Goal: Book appointment/travel/reservation

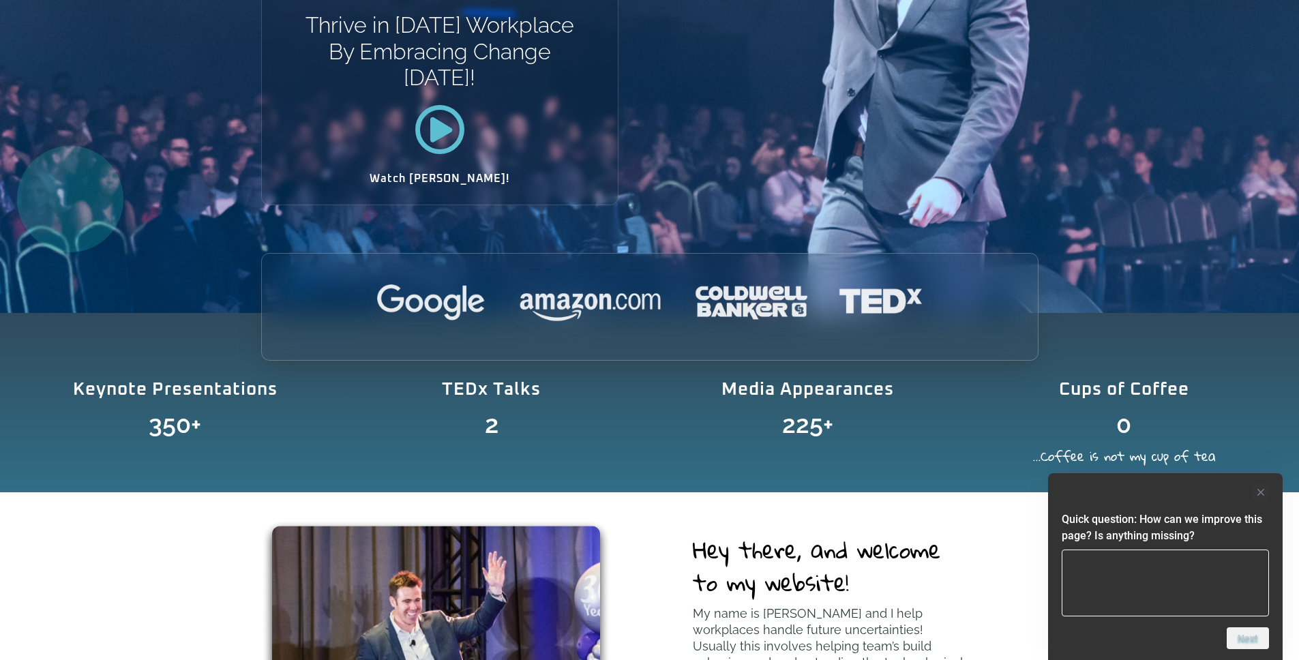
scroll to position [349, 0]
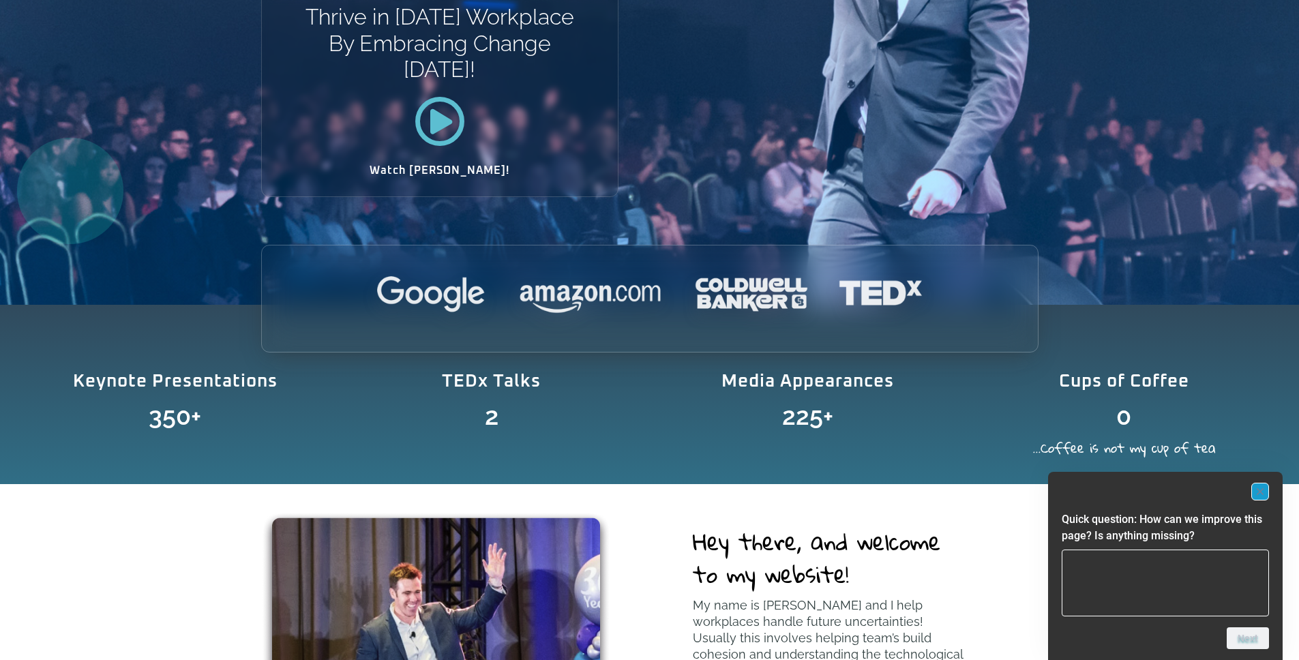
click at [1259, 491] on icon "Hide survey" at bounding box center [1260, 491] width 7 height 7
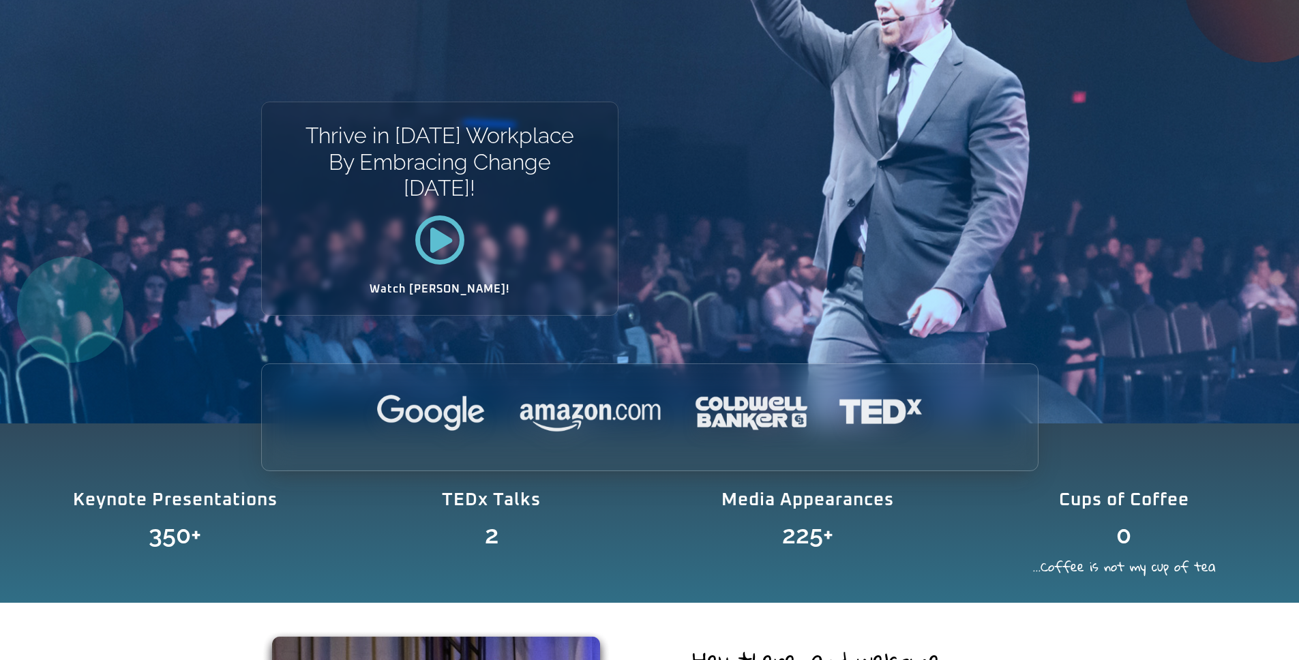
scroll to position [0, 0]
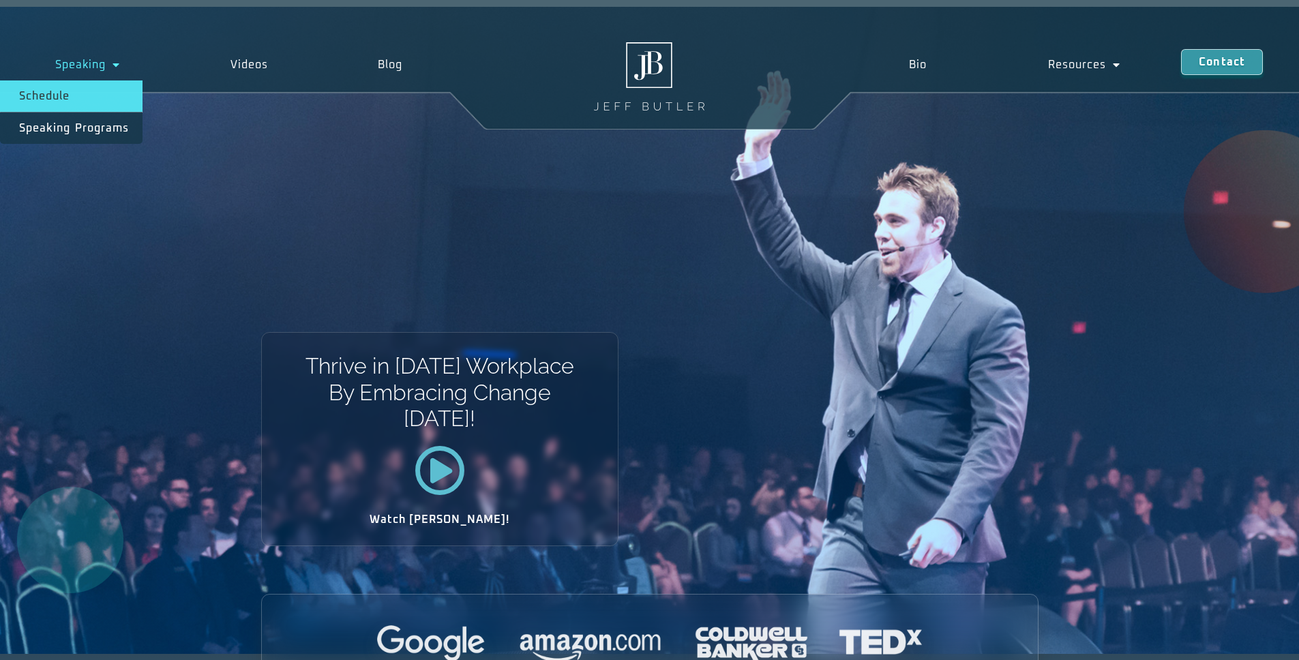
click at [114, 100] on link "Schedule" at bounding box center [71, 95] width 143 height 31
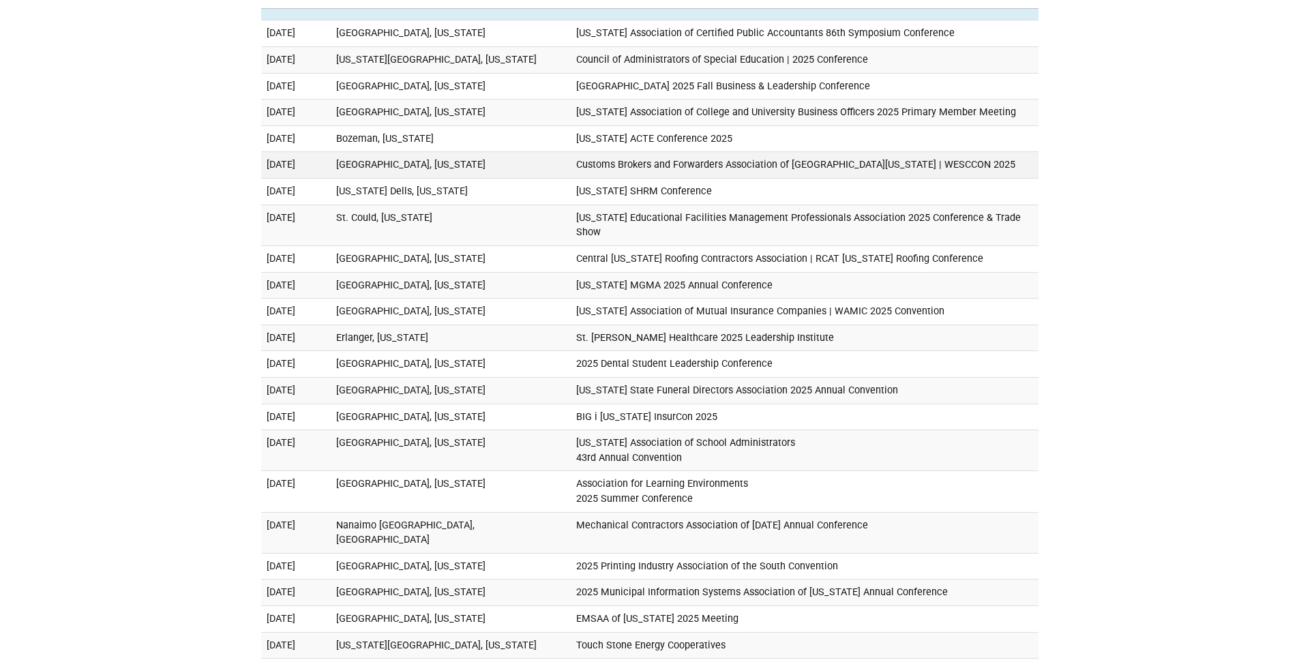
scroll to position [691, 0]
